Goal: Transaction & Acquisition: Purchase product/service

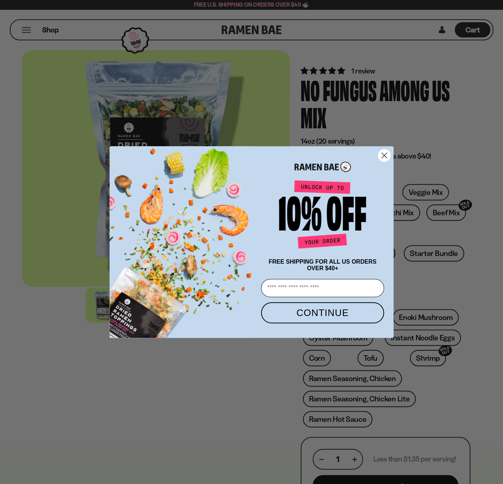
click at [383, 158] on circle "Close dialog" at bounding box center [384, 156] width 12 height 12
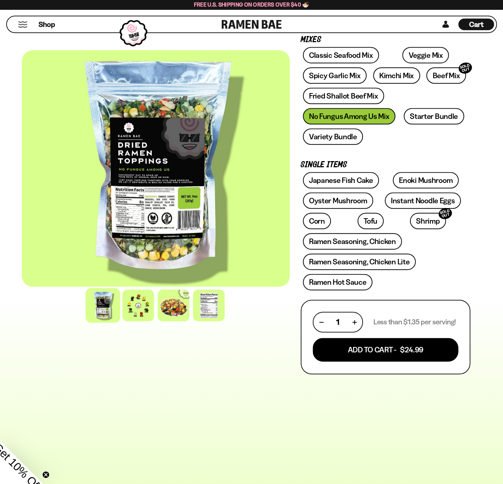
scroll to position [205, 0]
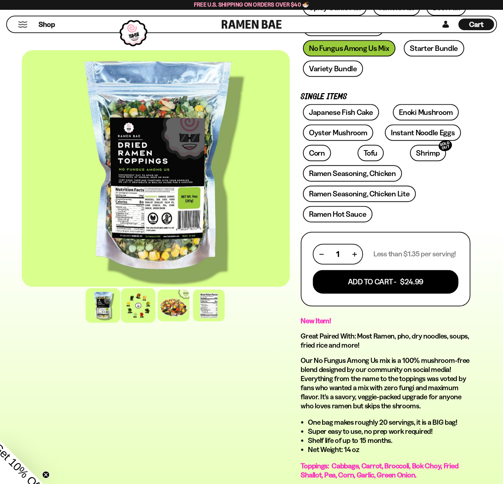
click at [140, 309] on div at bounding box center [138, 305] width 35 height 35
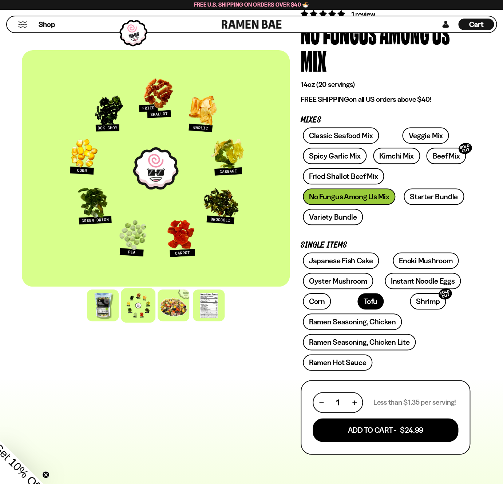
scroll to position [55, 0]
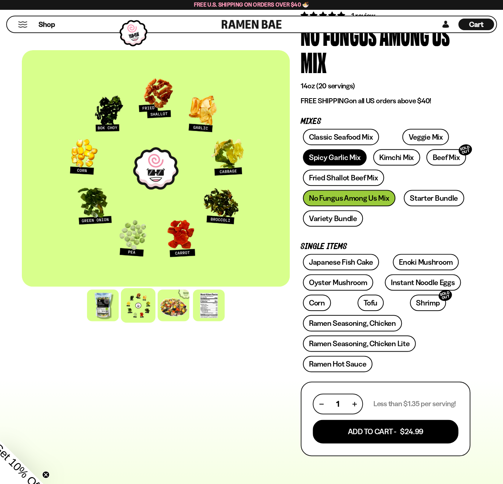
click at [338, 157] on link "Spicy Garlic Mix" at bounding box center [335, 157] width 64 height 16
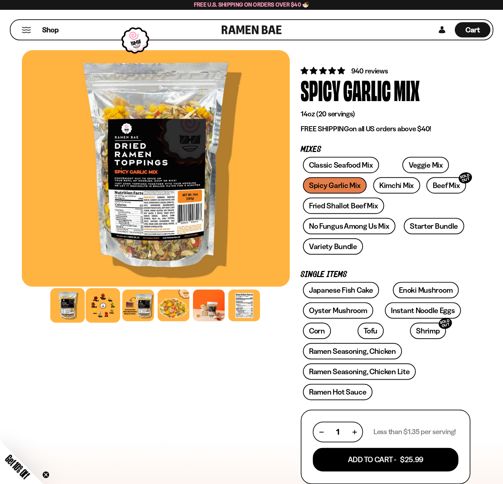
click at [108, 303] on div at bounding box center [103, 305] width 35 height 35
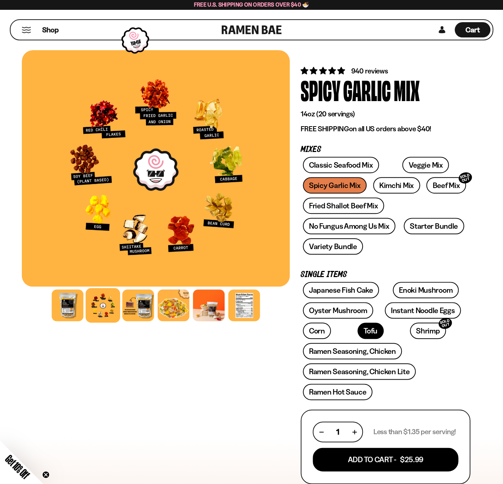
click at [357, 335] on link "Tofu" at bounding box center [370, 331] width 26 height 16
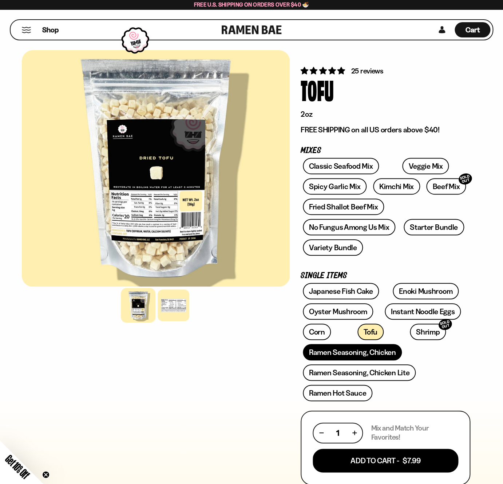
click at [346, 354] on link "Ramen Seasoning, Chicken" at bounding box center [352, 352] width 99 height 16
